Goal: Navigation & Orientation: Find specific page/section

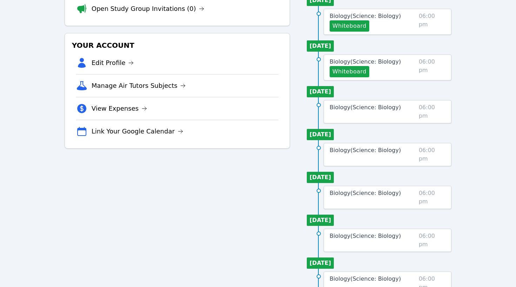
scroll to position [43, 0]
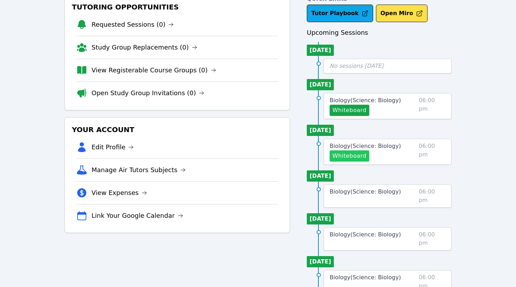
click at [335, 154] on button "Whiteboard" at bounding box center [349, 155] width 40 height 11
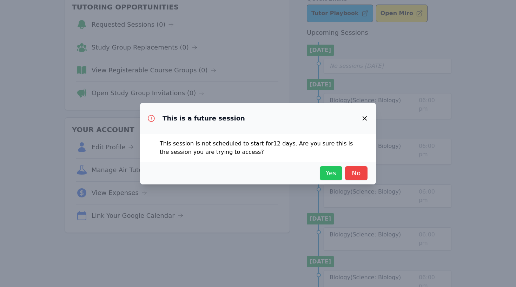
click at [332, 174] on span "Yes" at bounding box center [330, 173] width 15 height 10
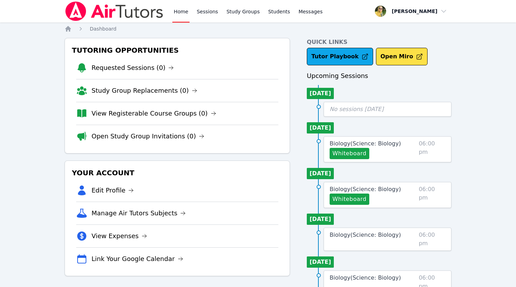
scroll to position [0, 0]
click at [210, 12] on link "Sessions" at bounding box center [207, 11] width 24 height 22
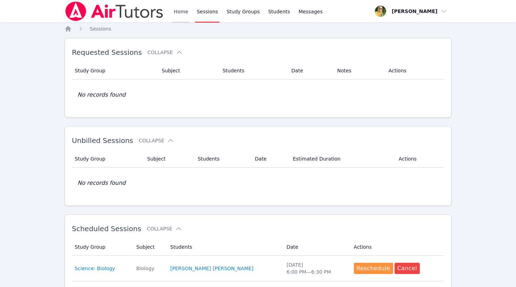
click at [178, 12] on link "Home" at bounding box center [180, 11] width 17 height 22
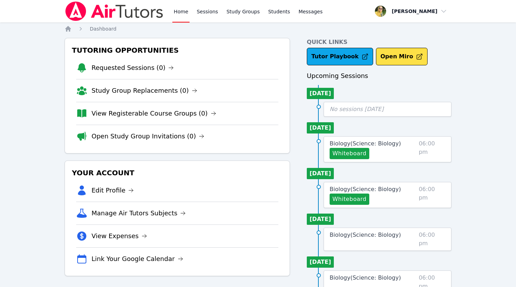
click at [129, 11] on img at bounding box center [114, 11] width 99 height 20
click at [205, 9] on link "Sessions" at bounding box center [207, 11] width 24 height 22
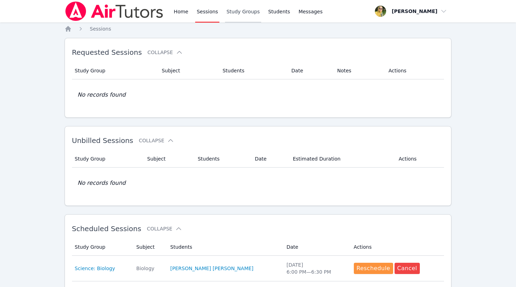
click at [236, 13] on link "Study Groups" at bounding box center [243, 11] width 36 height 22
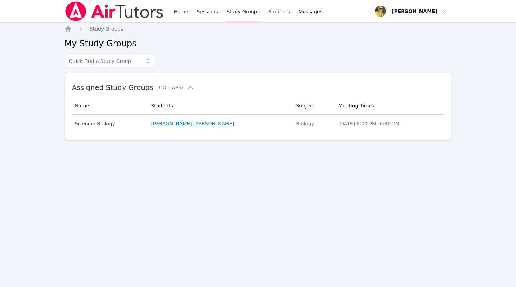
click at [272, 7] on link "Students" at bounding box center [279, 11] width 25 height 22
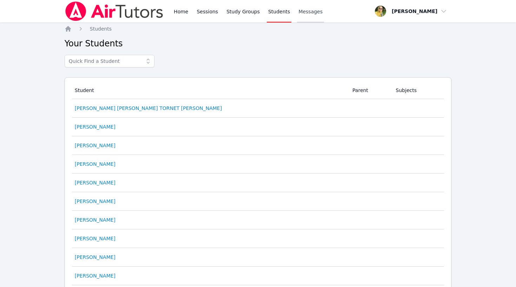
click at [298, 14] on span "Messages" at bounding box center [310, 11] width 24 height 7
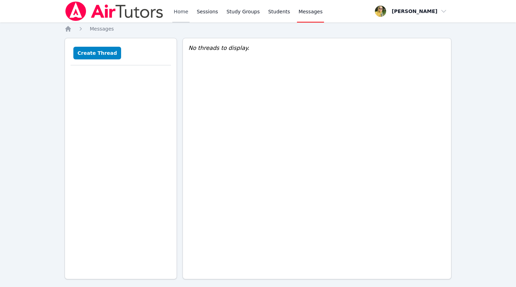
click at [179, 12] on link "Home" at bounding box center [180, 11] width 17 height 22
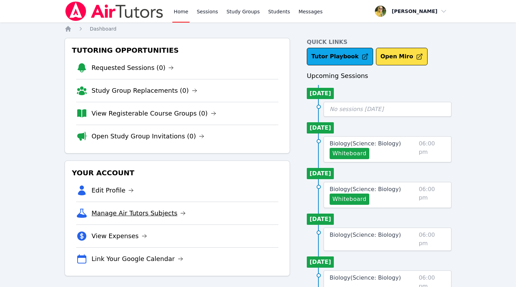
click at [156, 211] on link "Manage Air Tutors Subjects" at bounding box center [139, 213] width 94 height 10
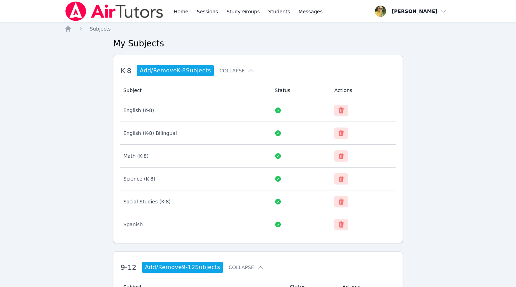
click at [101, 4] on img at bounding box center [114, 11] width 99 height 20
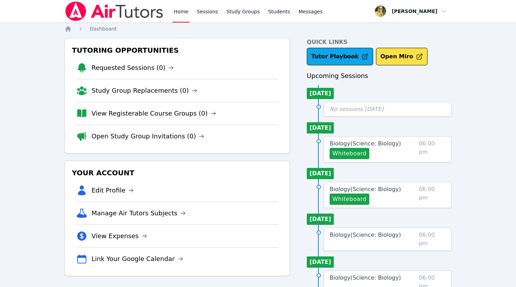
click at [409, 11] on span "button" at bounding box center [411, 11] width 76 height 15
click at [205, 9] on link "Sessions" at bounding box center [207, 11] width 24 height 22
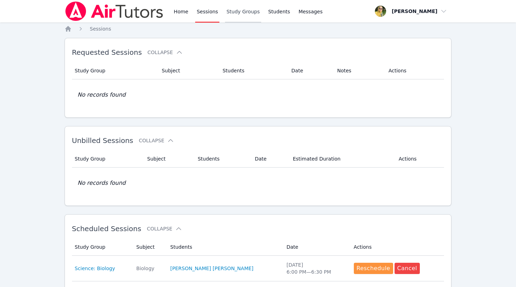
click at [236, 11] on link "Study Groups" at bounding box center [243, 11] width 36 height 22
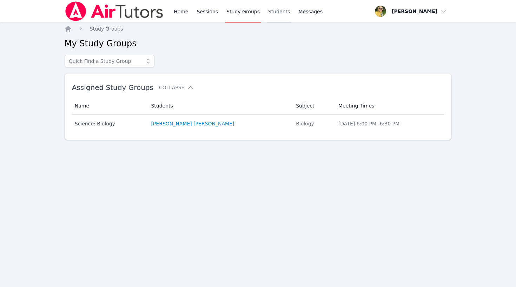
click at [280, 10] on link "Students" at bounding box center [279, 11] width 25 height 22
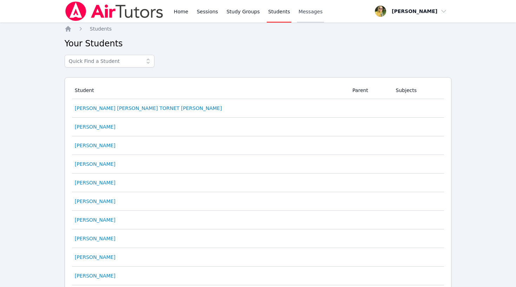
click at [301, 11] on span "Messages" at bounding box center [310, 11] width 24 height 7
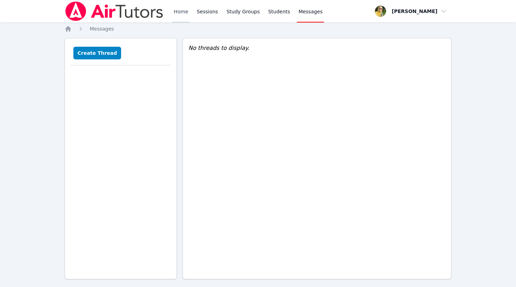
click at [180, 9] on link "Home" at bounding box center [180, 11] width 17 height 22
